Goal: Task Accomplishment & Management: Manage account settings

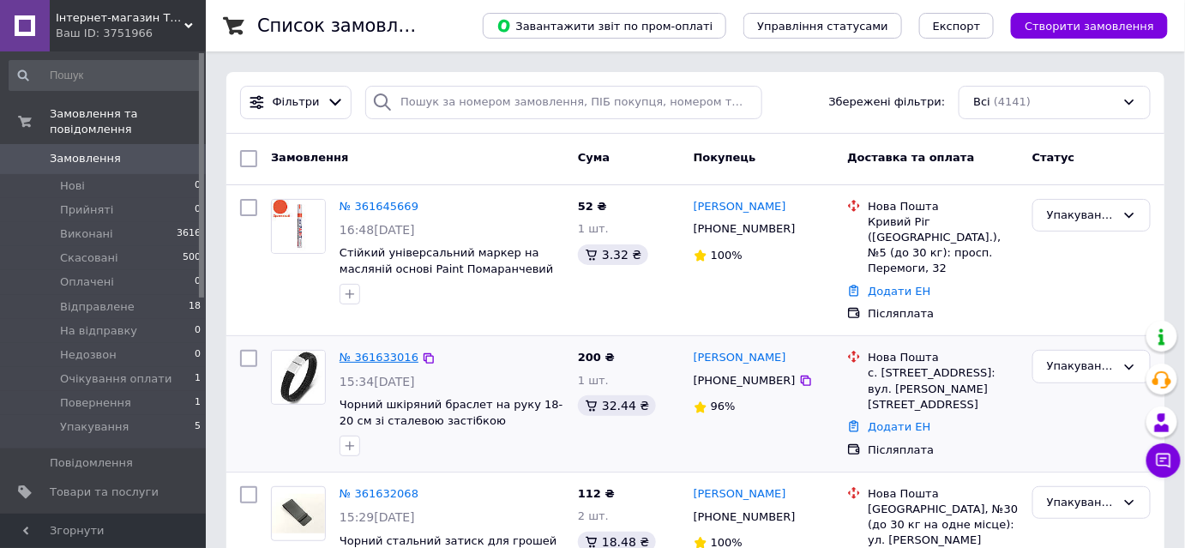
click at [379, 353] on link "№ 361633016" at bounding box center [378, 357] width 79 height 13
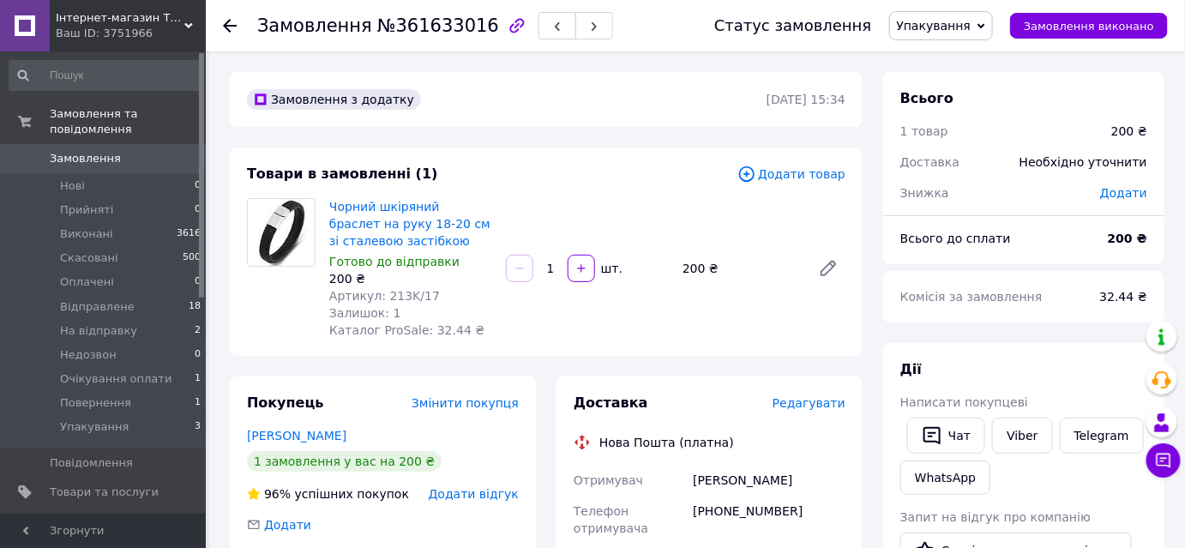
click at [802, 400] on span "Редагувати" at bounding box center [808, 403] width 73 height 14
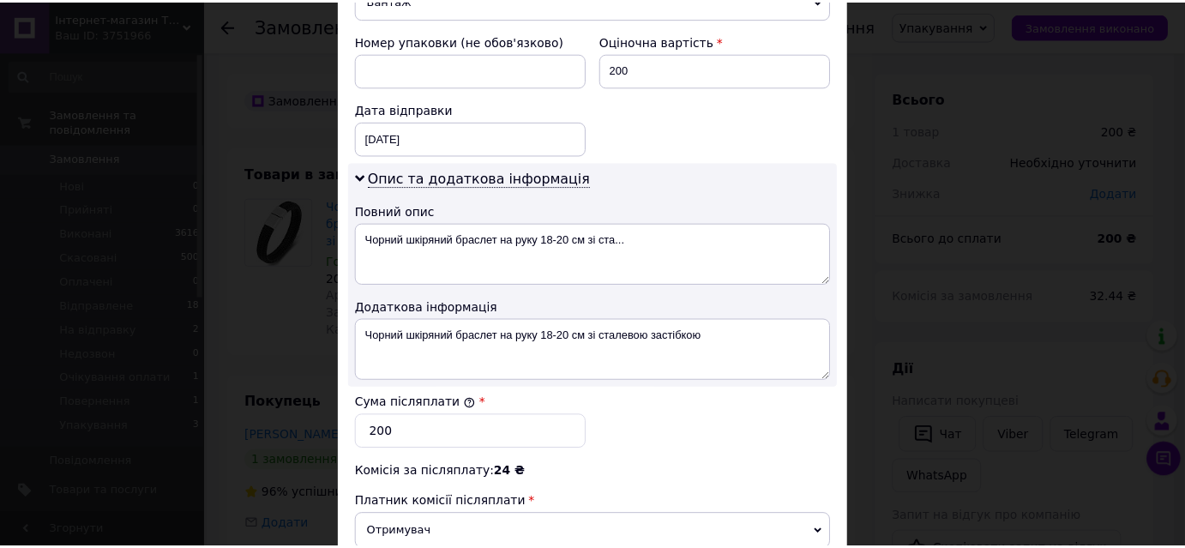
scroll to position [909, 0]
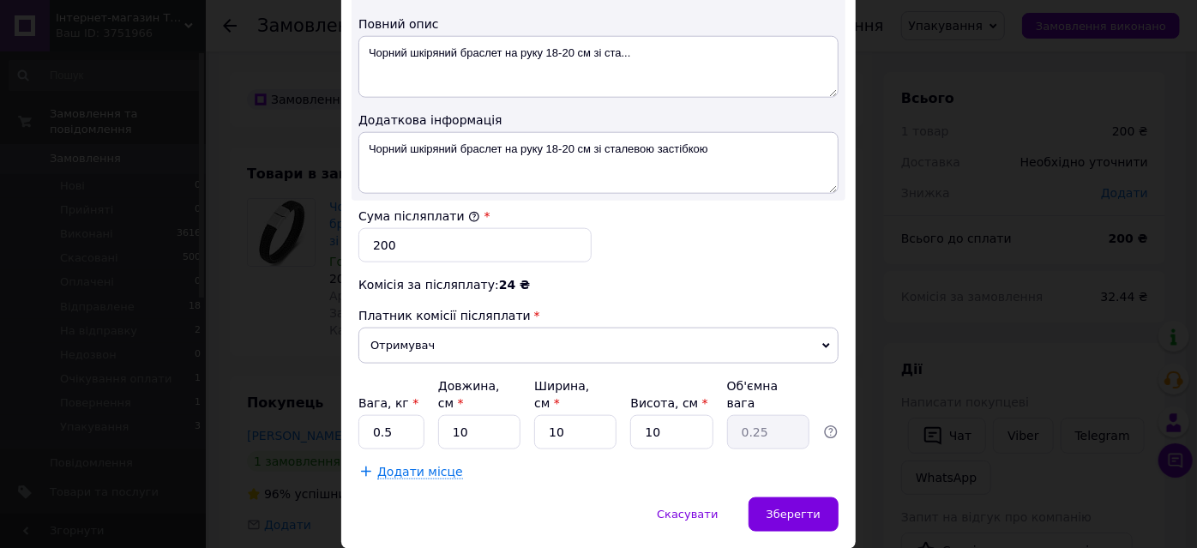
click at [497, 417] on input "10" at bounding box center [479, 432] width 82 height 34
type input "2"
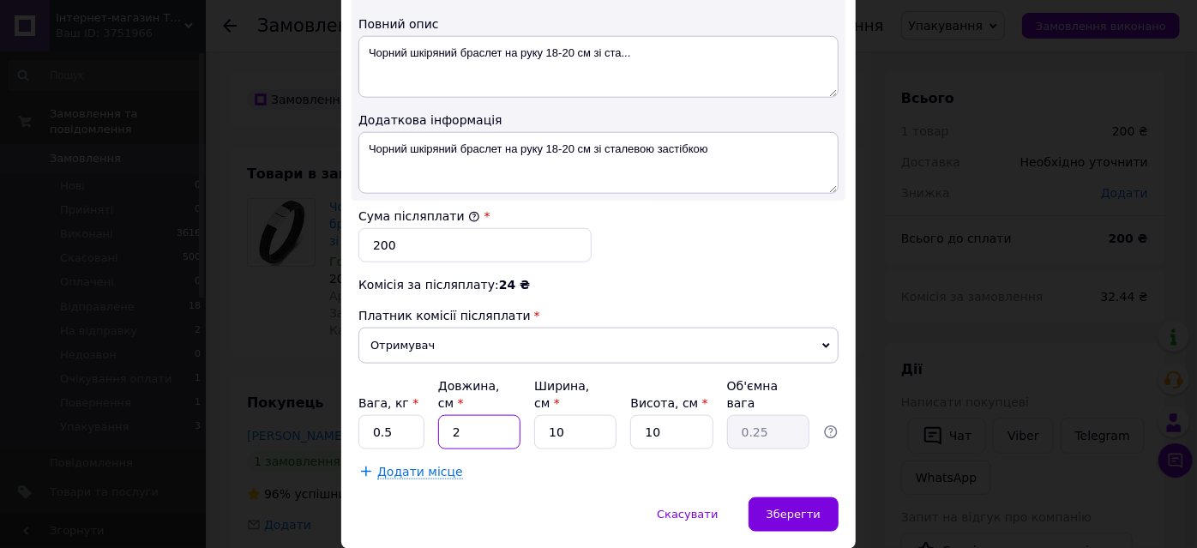
type input "0.1"
type input "20"
type input "0.5"
type input "20"
click at [573, 419] on input "10" at bounding box center [575, 432] width 82 height 34
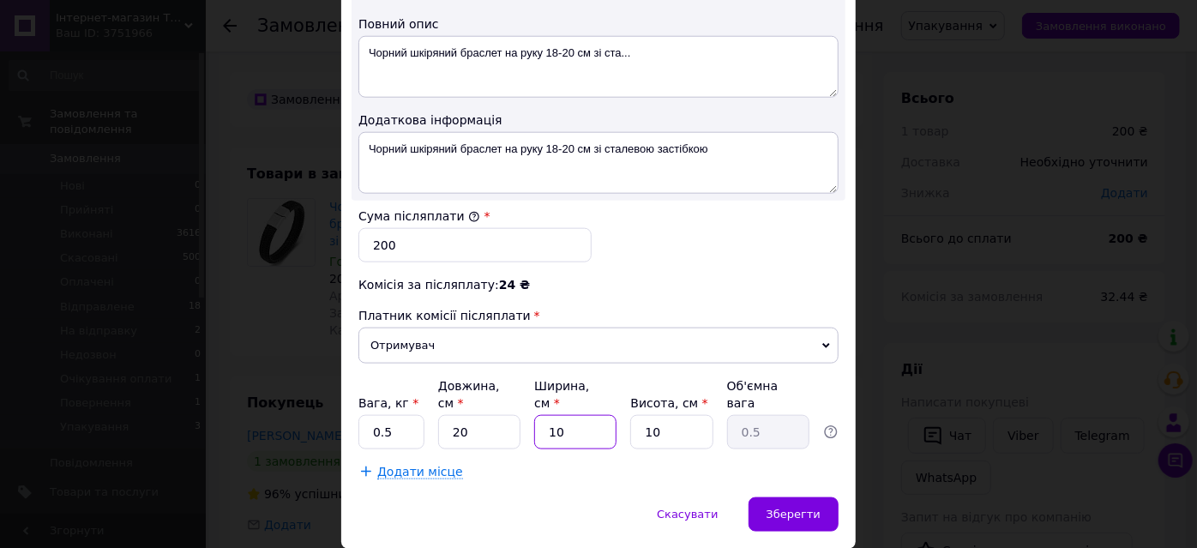
click at [573, 419] on input "10" at bounding box center [575, 432] width 82 height 34
type input "1"
type input "0.1"
type input "15"
type input "0.75"
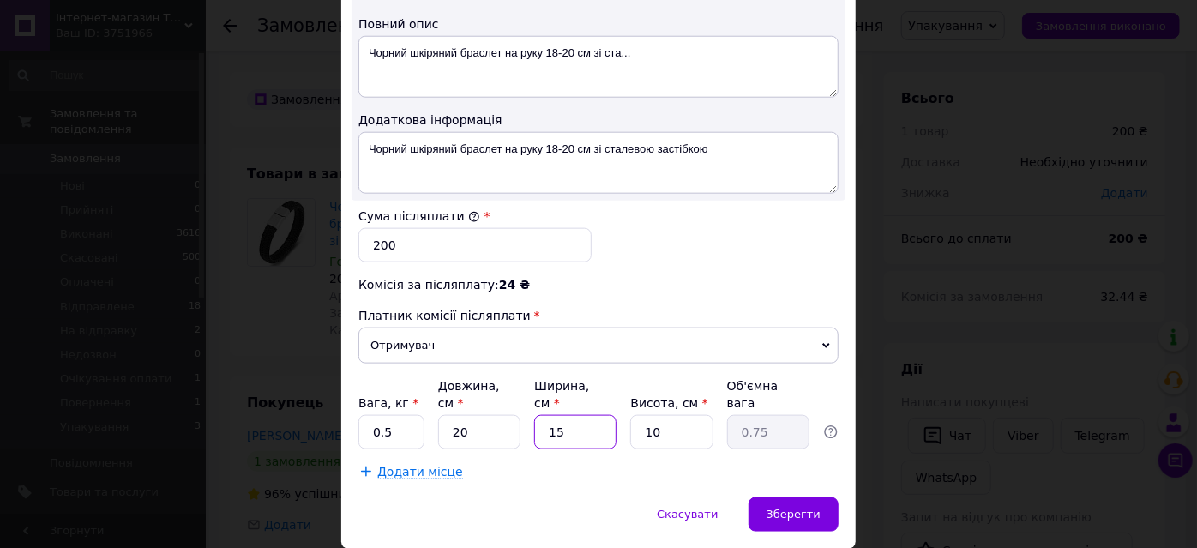
type input "15"
click at [672, 415] on input "10" at bounding box center [671, 432] width 82 height 34
type input "3"
type input "0.23"
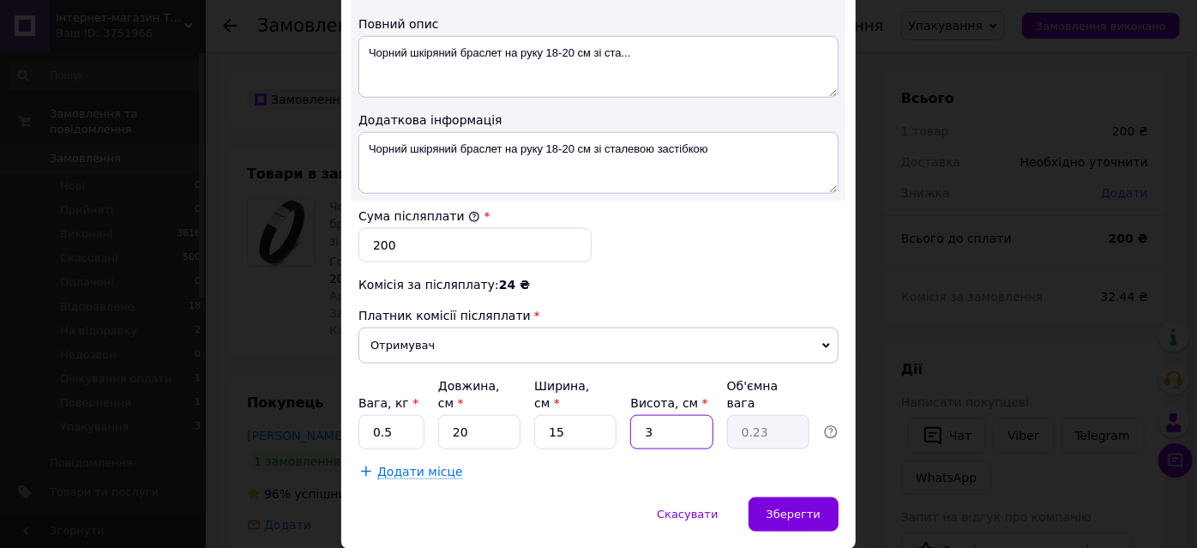
type input "3"
click at [416, 415] on input "0.5" at bounding box center [391, 432] width 66 height 34
type input "0.2"
click at [784, 498] on div "Зберегти" at bounding box center [793, 514] width 90 height 34
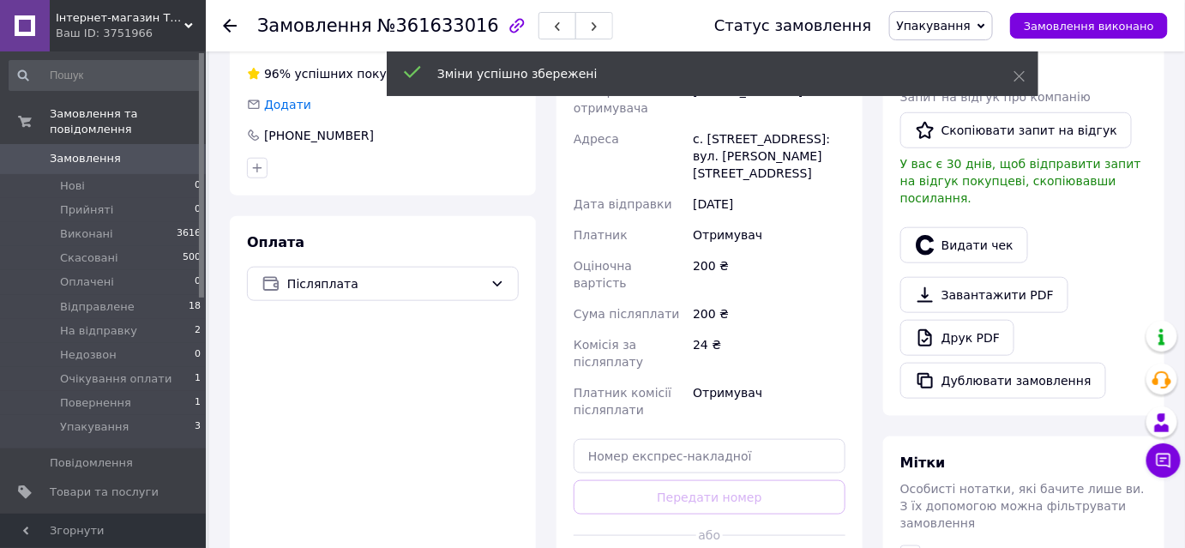
scroll to position [545, 0]
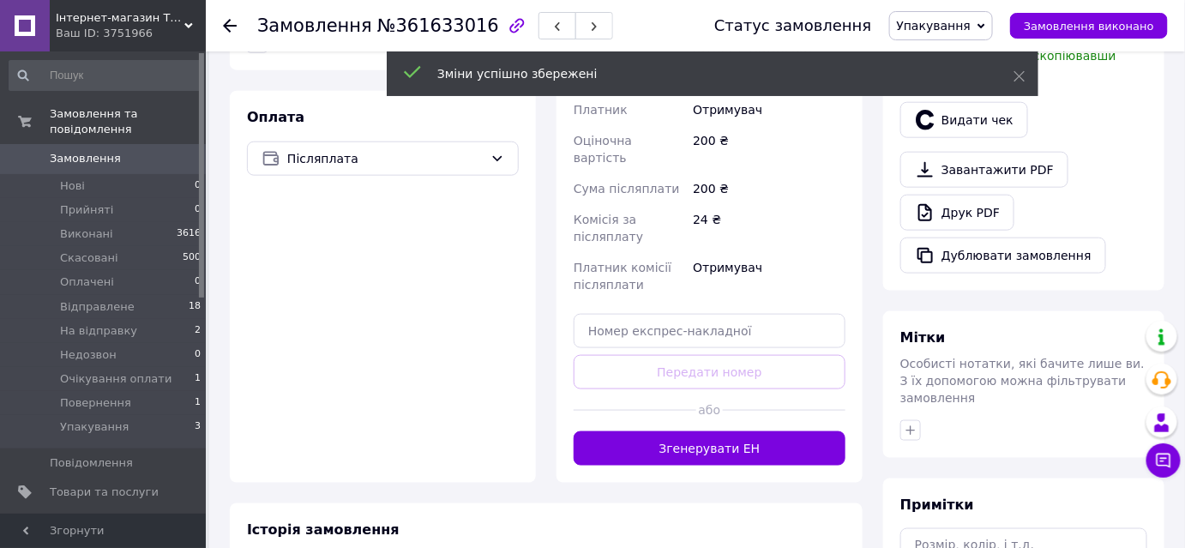
click at [717, 431] on button "Згенерувати ЕН" at bounding box center [709, 448] width 272 height 34
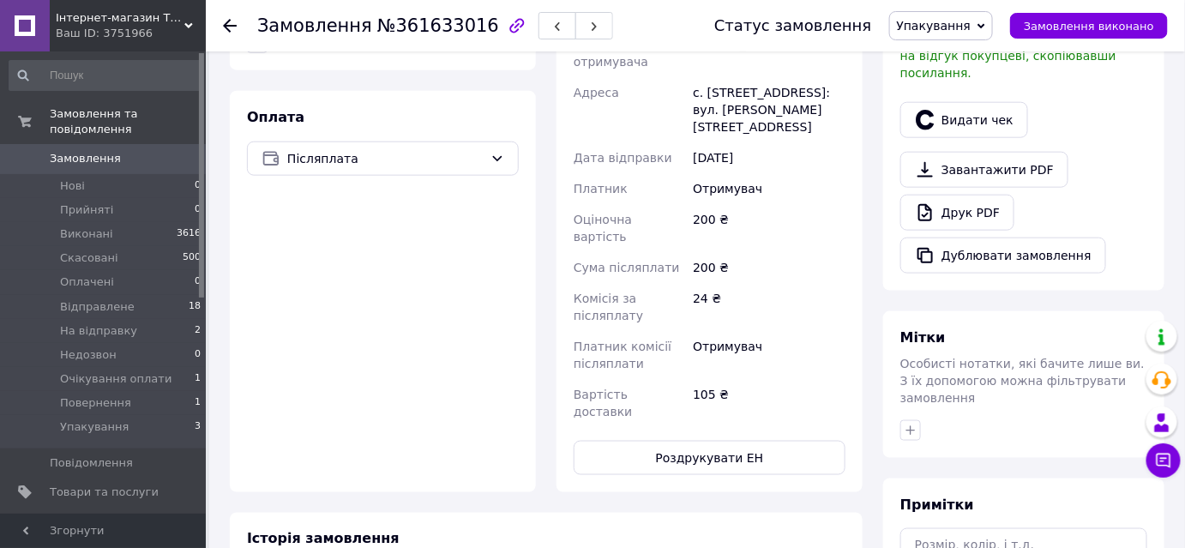
click at [961, 19] on span "Упакування" at bounding box center [934, 26] width 75 height 14
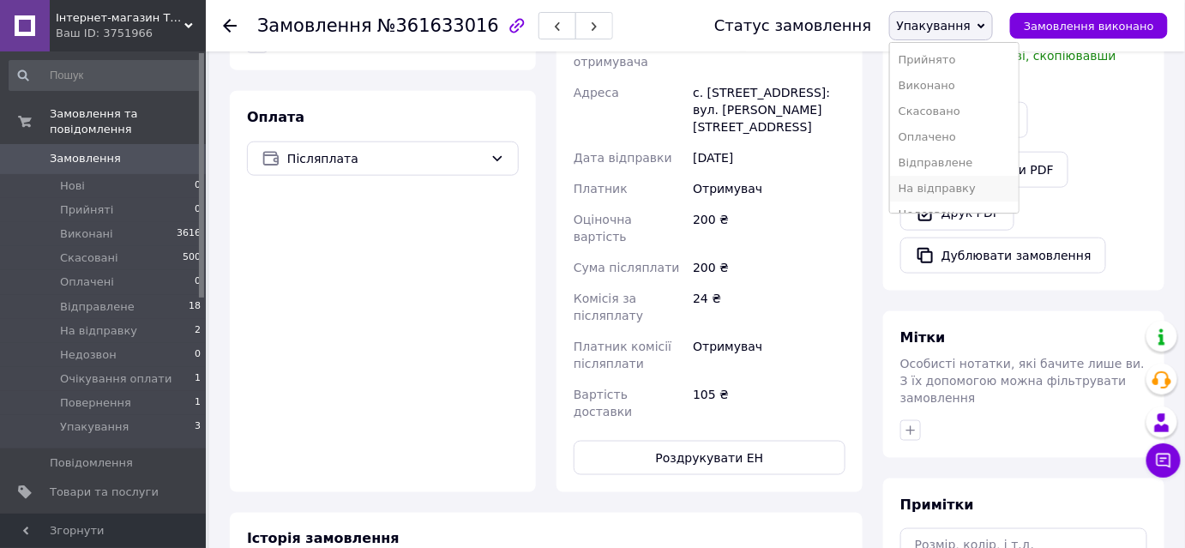
click at [964, 191] on li "На відправку" at bounding box center [954, 189] width 129 height 26
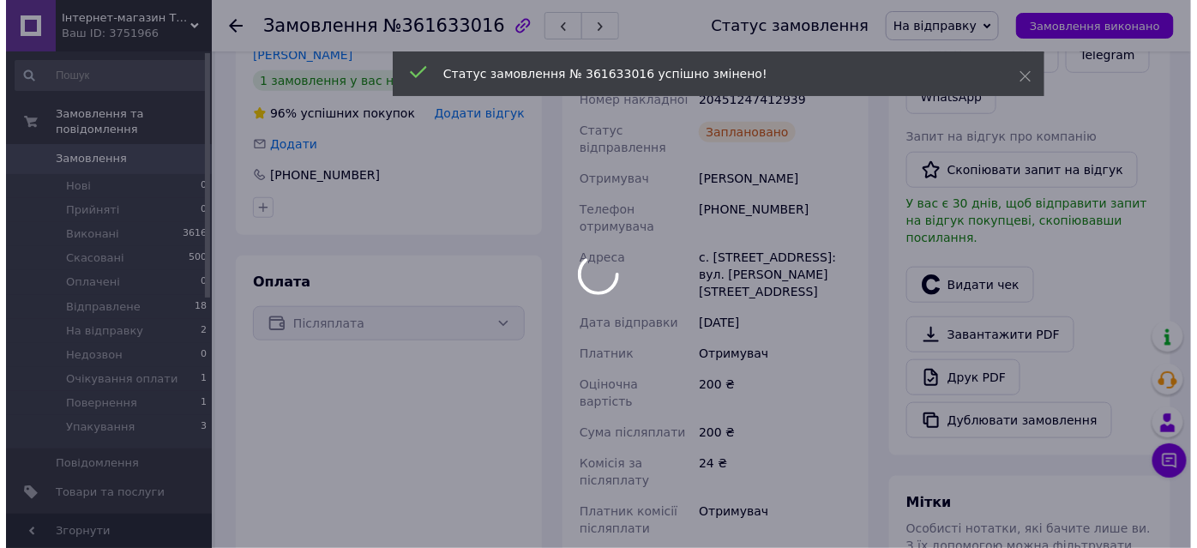
scroll to position [363, 0]
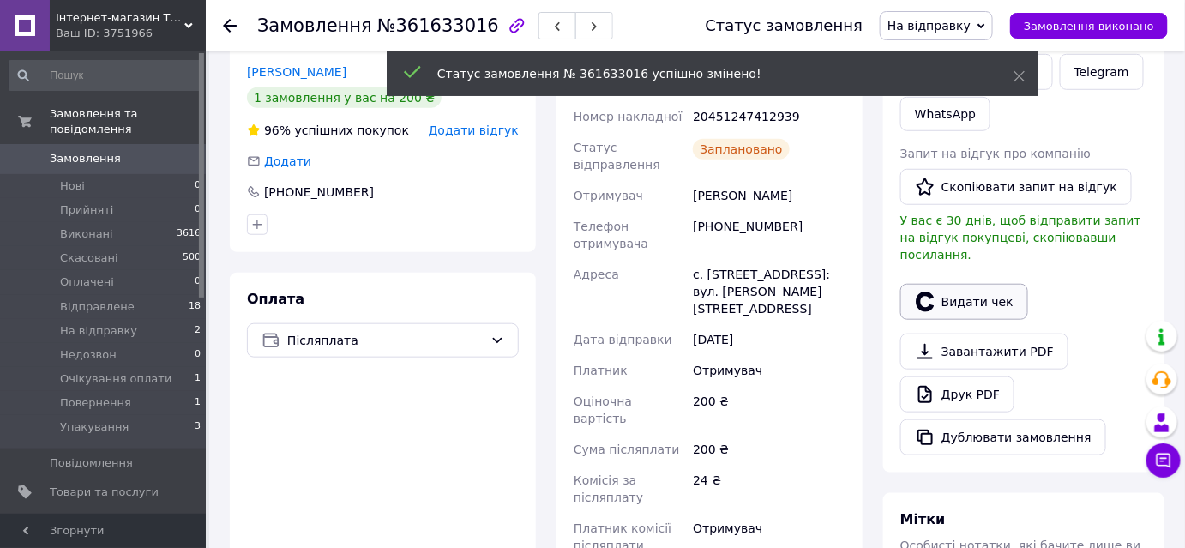
click at [975, 285] on button "Видати чек" at bounding box center [964, 302] width 128 height 36
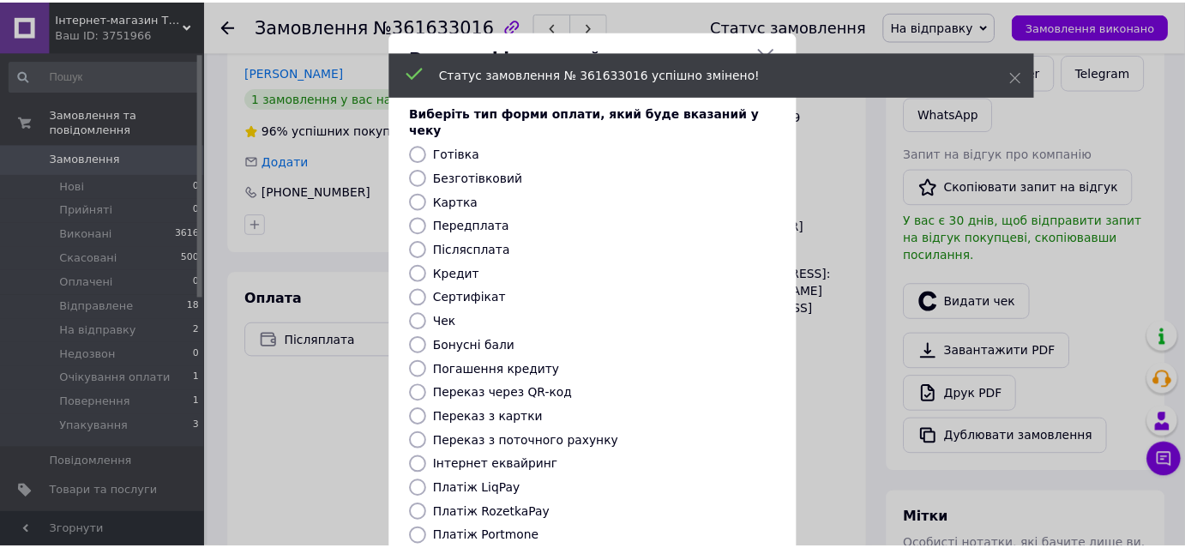
scroll to position [182, 0]
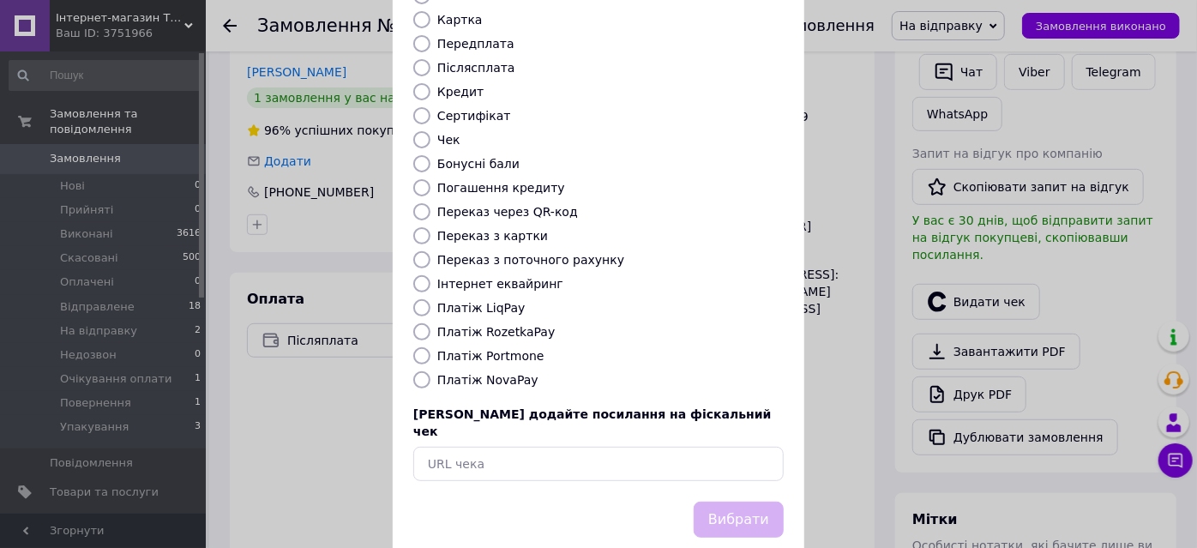
click at [424, 371] on div "Виберіть тип форми оплати, який буде вказаний у чеку Готівка Безготівковий Карт…" at bounding box center [598, 201] width 411 height 600
click at [420, 371] on input "Платіж NovaPay" at bounding box center [421, 379] width 17 height 17
radio input "true"
click at [723, 501] on button "Вибрати" at bounding box center [738, 519] width 90 height 37
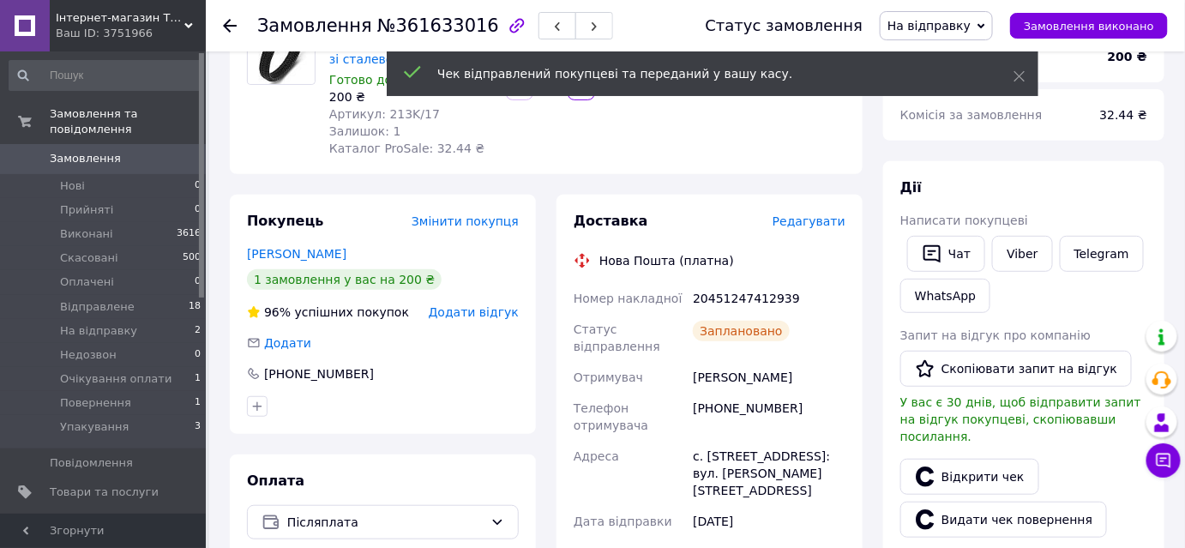
click at [747, 300] on div "20451247412939" at bounding box center [768, 298] width 159 height 31
copy div "20451247412939"
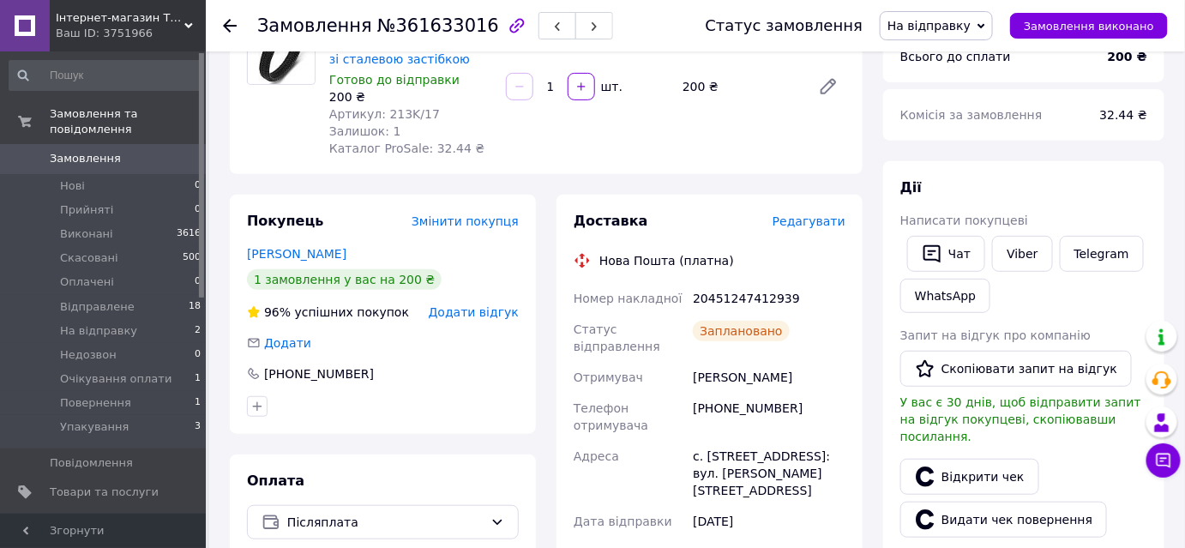
click at [723, 195] on div "Доставка Редагувати Нова Пошта (платна) Номер накладної 20451247412939 Статус в…" at bounding box center [709, 525] width 306 height 661
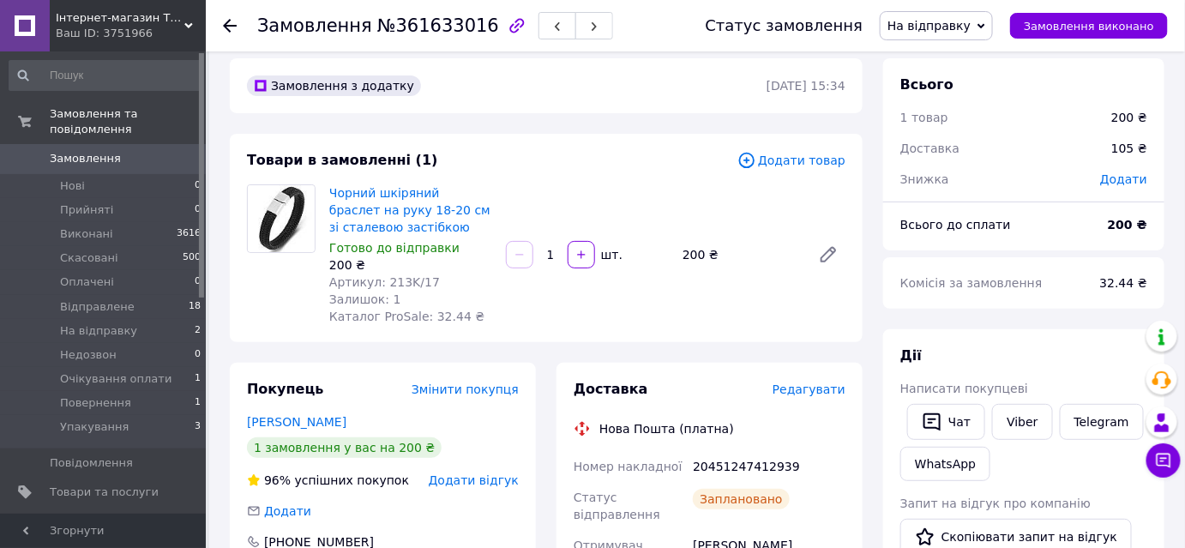
scroll to position [0, 0]
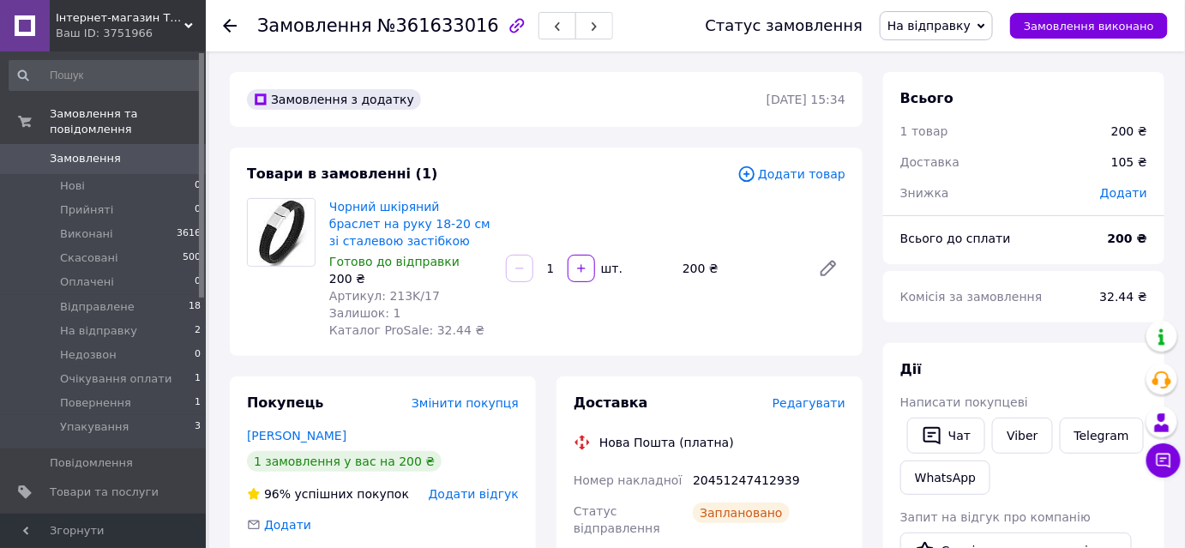
click at [96, 151] on span "Замовлення" at bounding box center [85, 158] width 71 height 15
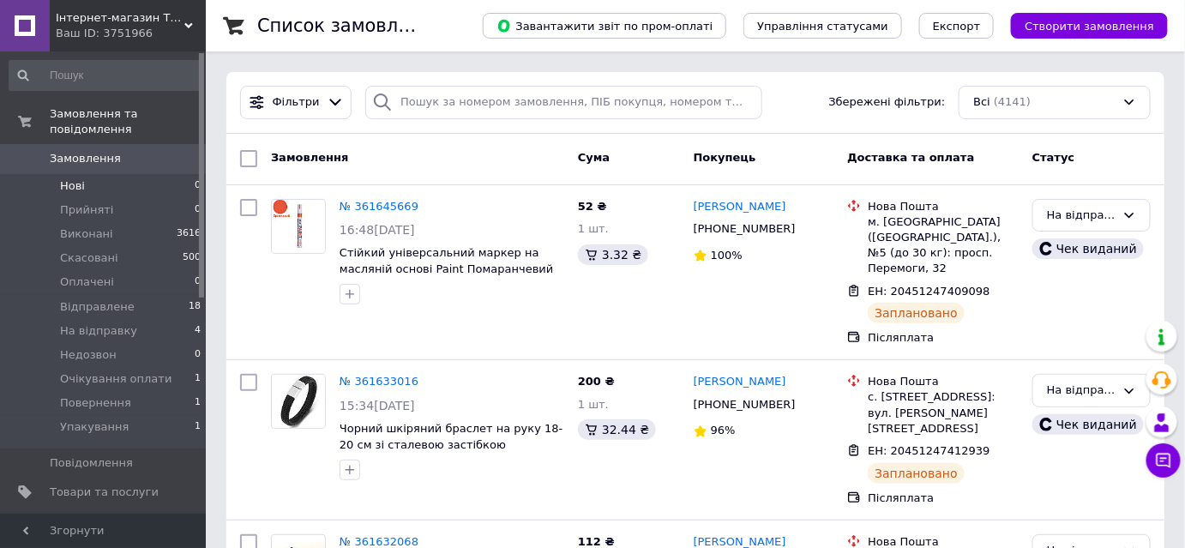
click at [120, 175] on li "Нові 0" at bounding box center [105, 186] width 211 height 24
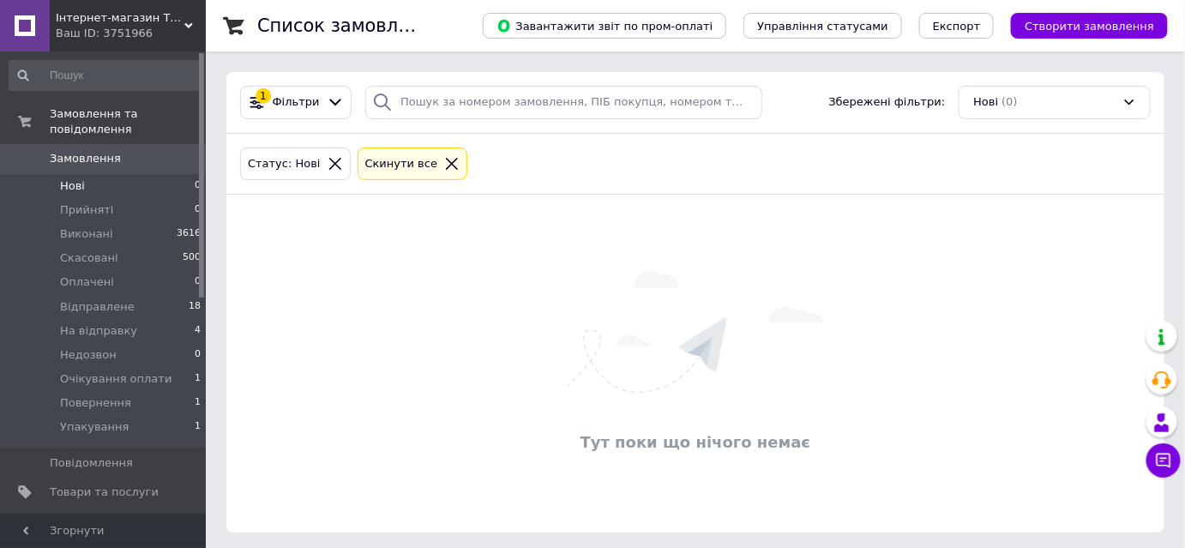
click at [132, 144] on link "Замовлення 0" at bounding box center [105, 158] width 211 height 29
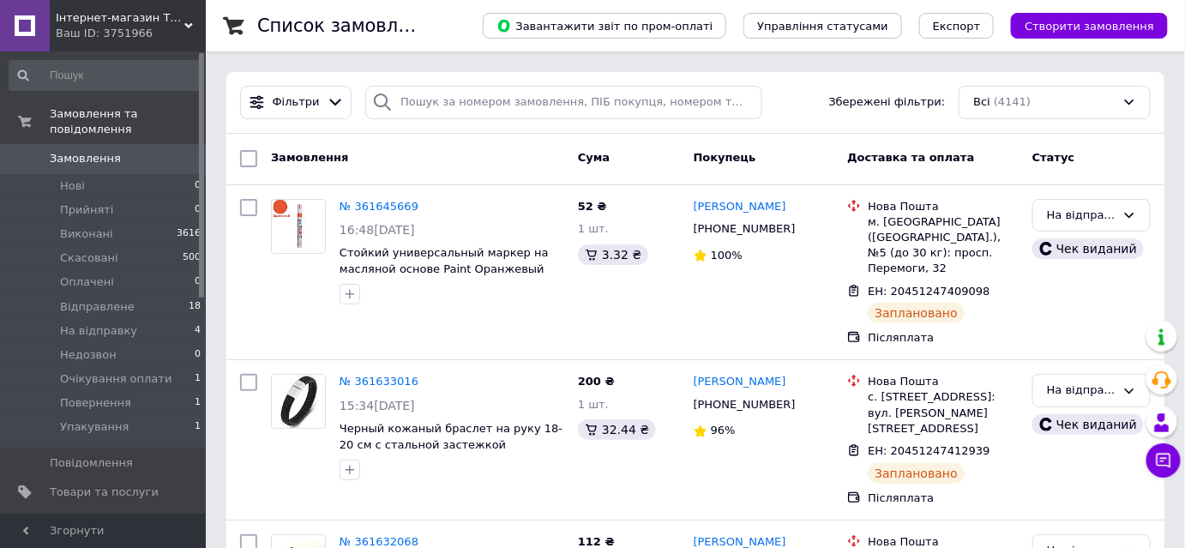
click at [497, 160] on div "Замовлення" at bounding box center [417, 158] width 307 height 31
click at [667, 143] on div "Cума" at bounding box center [629, 158] width 116 height 31
click at [64, 323] on span "На відправку" at bounding box center [98, 330] width 77 height 15
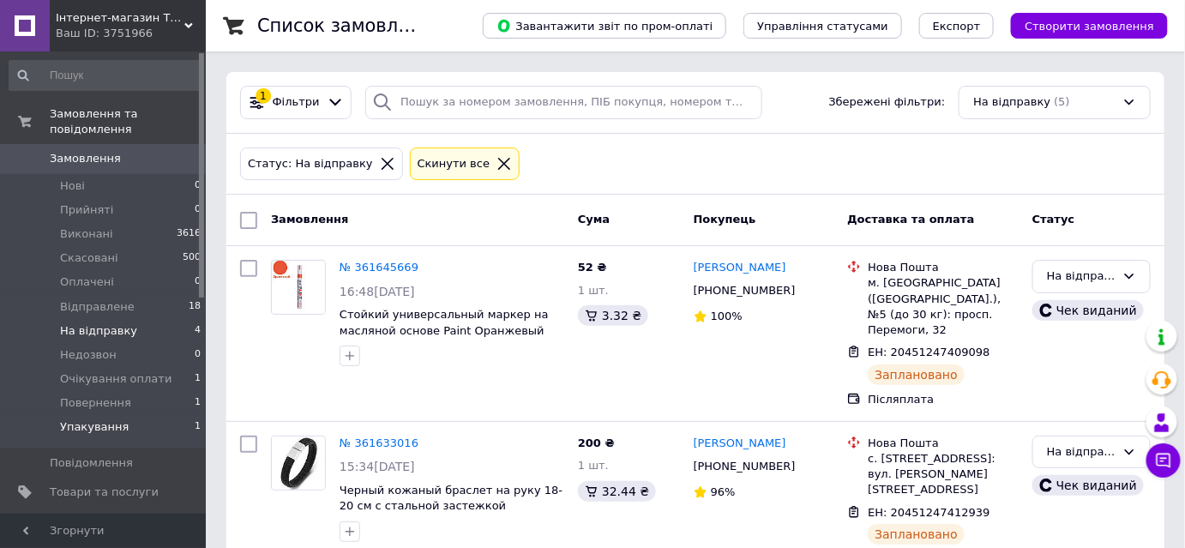
click at [96, 419] on span "Упакування" at bounding box center [94, 426] width 69 height 15
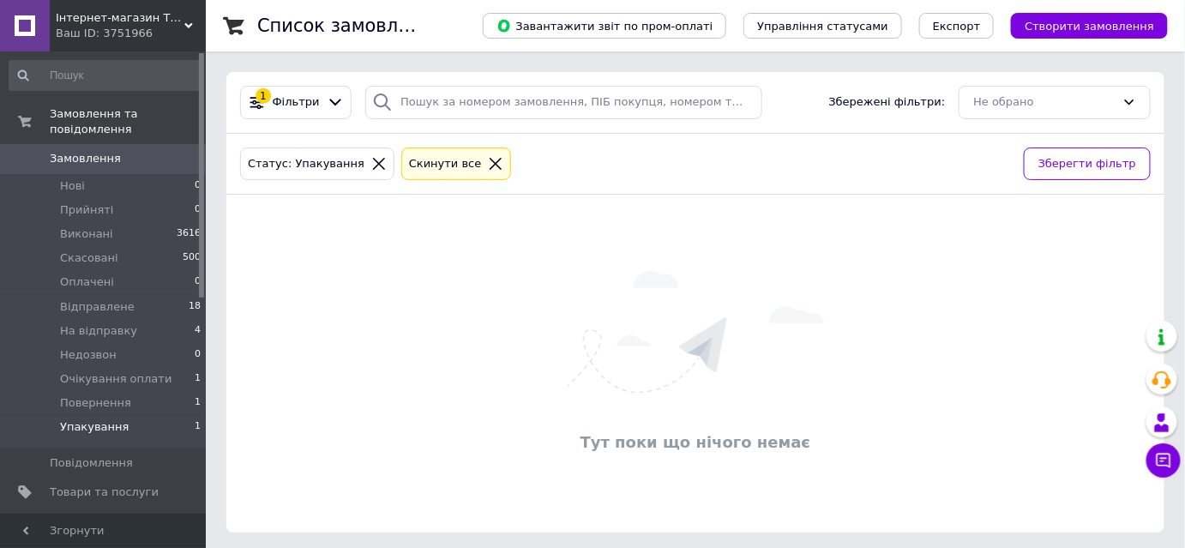
click at [160, 144] on link "Замовлення 0" at bounding box center [105, 158] width 211 height 29
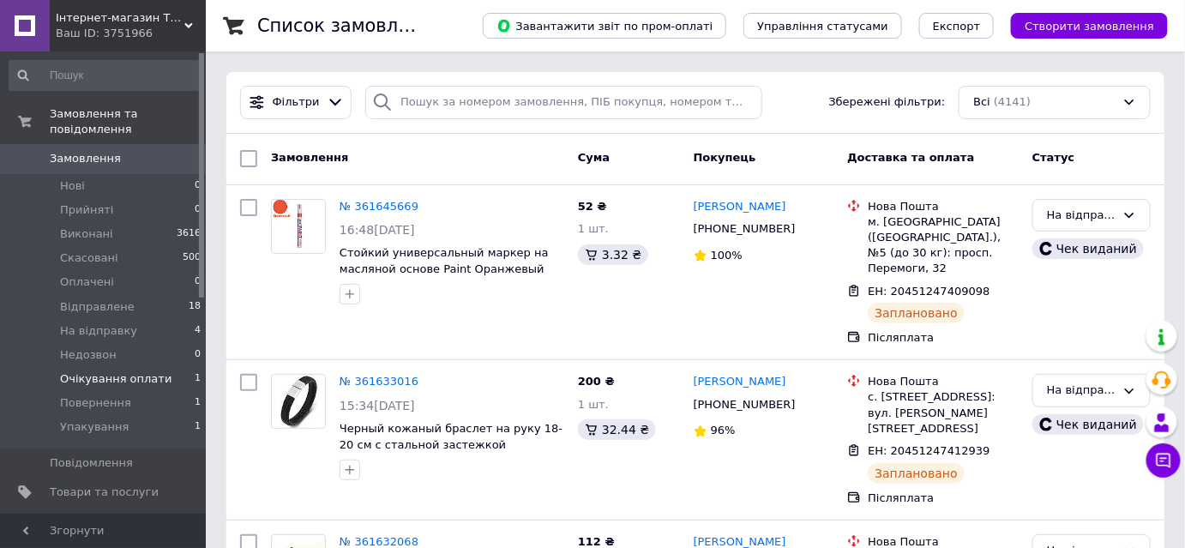
click at [125, 371] on span "Очікування оплати" at bounding box center [115, 378] width 111 height 15
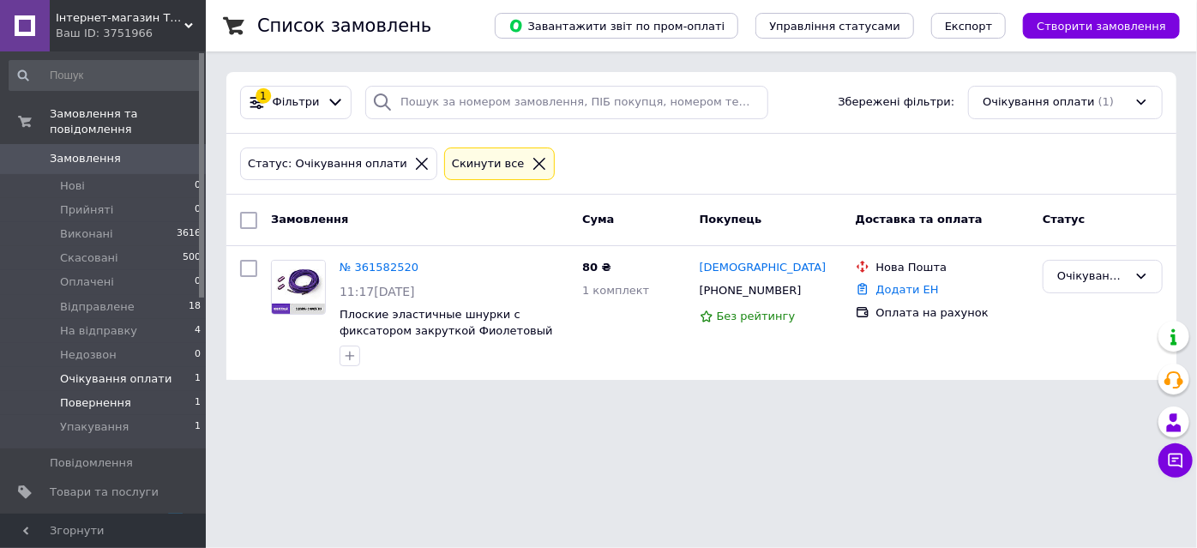
click at [127, 391] on li "Повернення 1" at bounding box center [105, 403] width 211 height 24
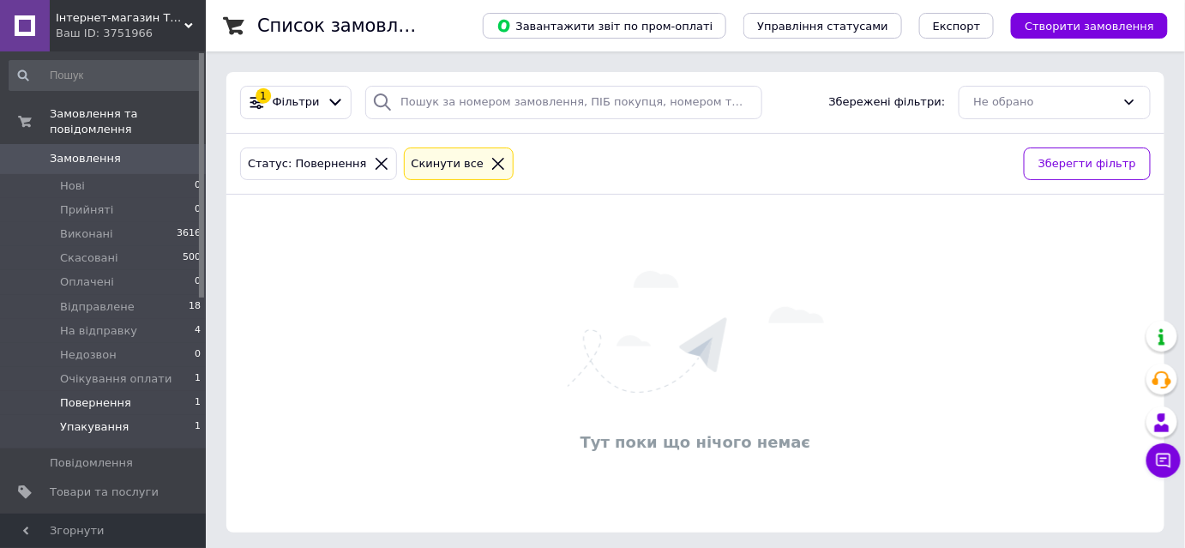
click at [123, 415] on li "Упакування 1" at bounding box center [105, 431] width 211 height 33
click at [83, 151] on span "Замовлення" at bounding box center [85, 158] width 71 height 15
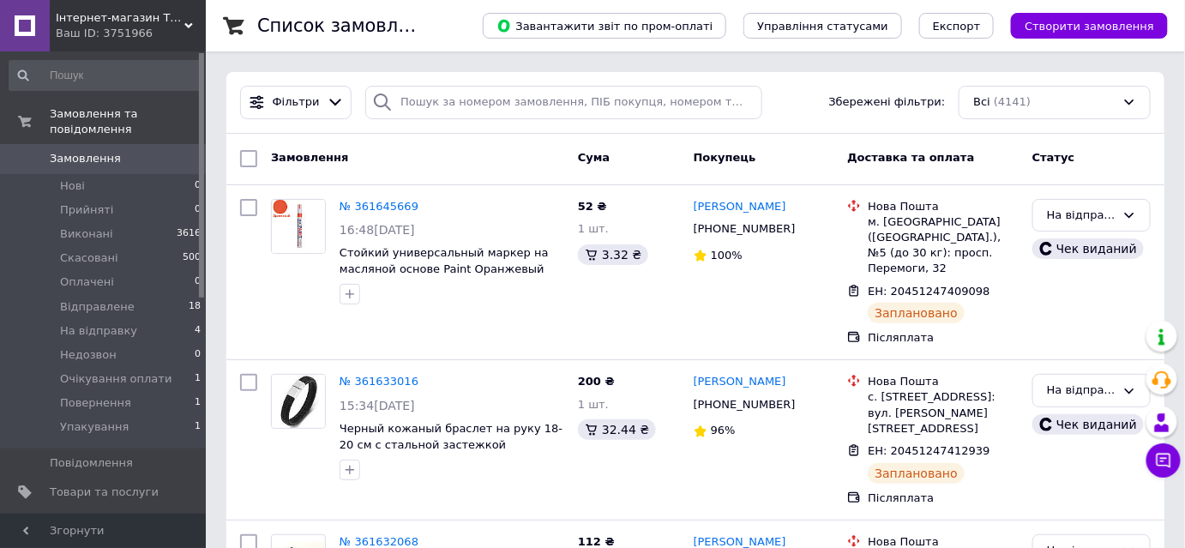
click at [139, 151] on span "Замовлення" at bounding box center [104, 158] width 109 height 15
click at [69, 174] on li "Нові 0" at bounding box center [105, 186] width 211 height 24
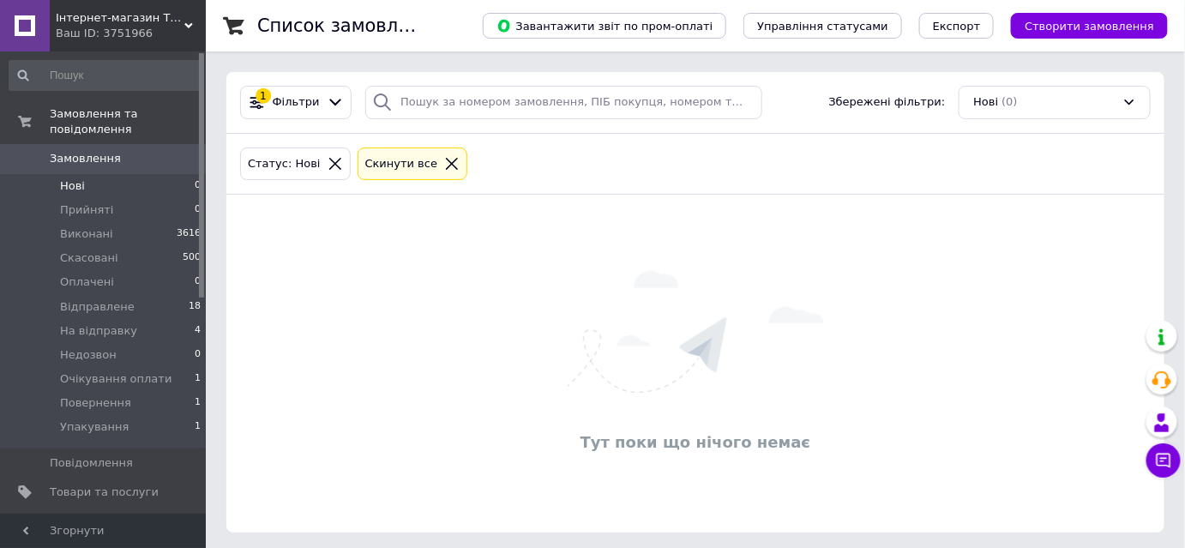
click at [92, 151] on span "Замовлення" at bounding box center [85, 158] width 71 height 15
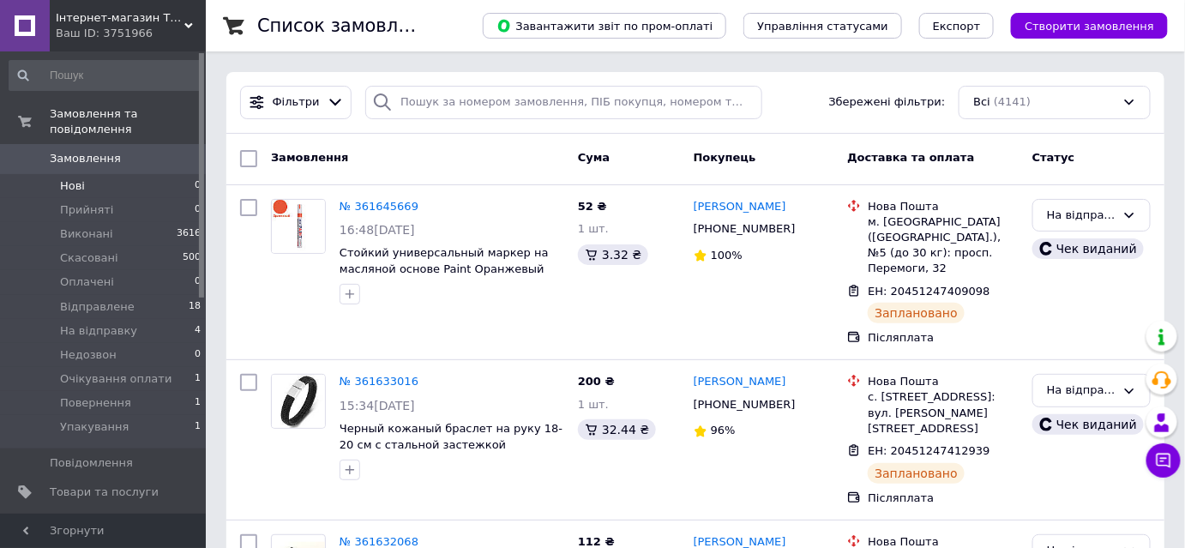
click at [100, 174] on li "Нові 0" at bounding box center [105, 186] width 211 height 24
